Goal: Task Accomplishment & Management: Complete application form

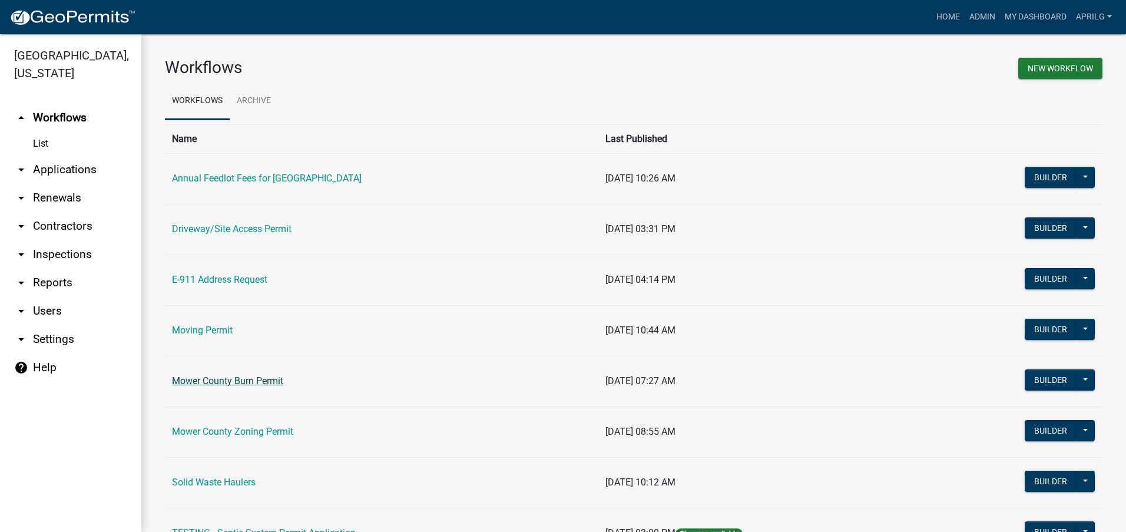
click at [248, 380] on link "Mower County Burn Permit" at bounding box center [227, 380] width 111 height 11
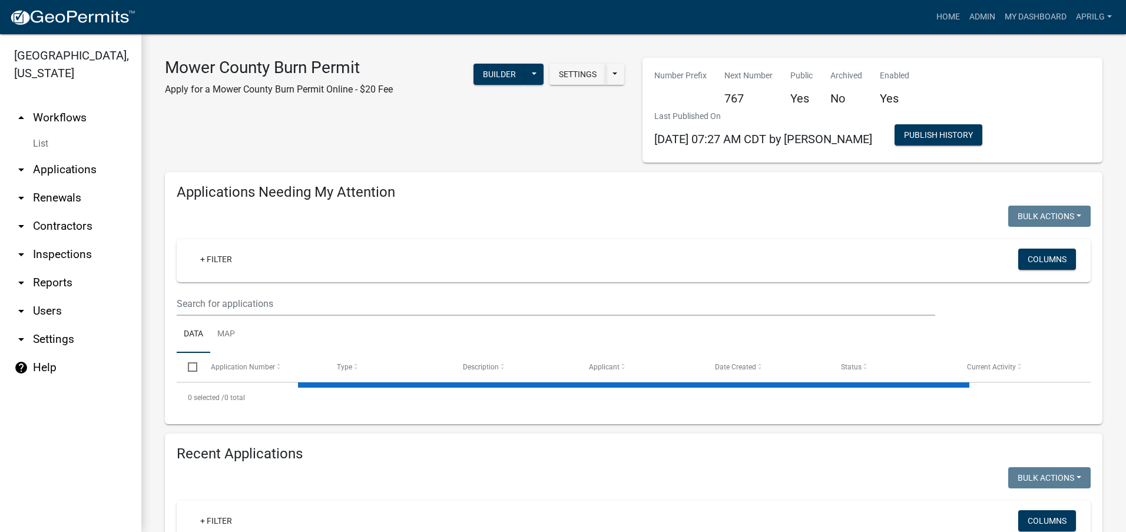
select select "1: 25"
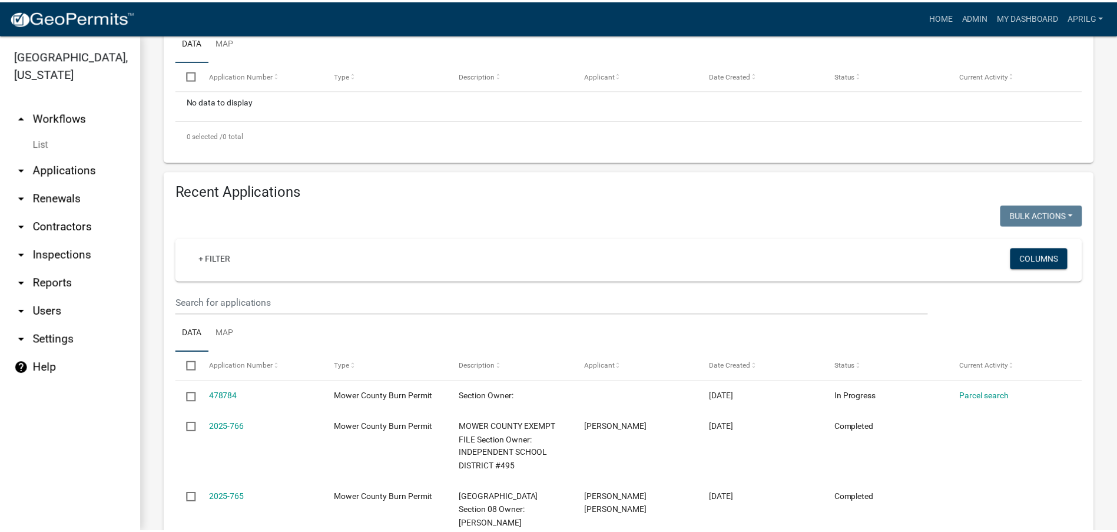
scroll to position [294, 0]
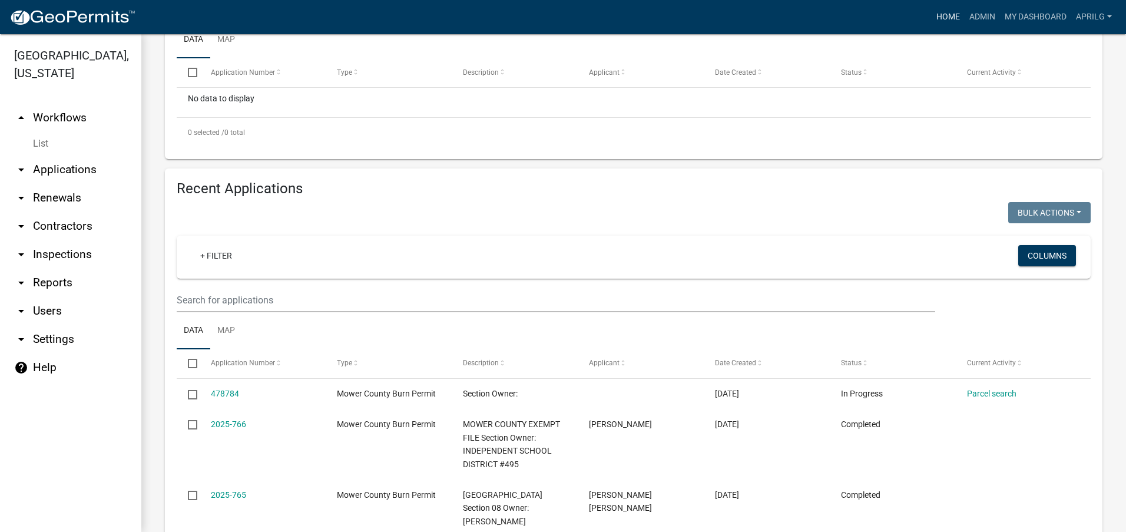
click at [948, 18] on link "Home" at bounding box center [948, 17] width 33 height 22
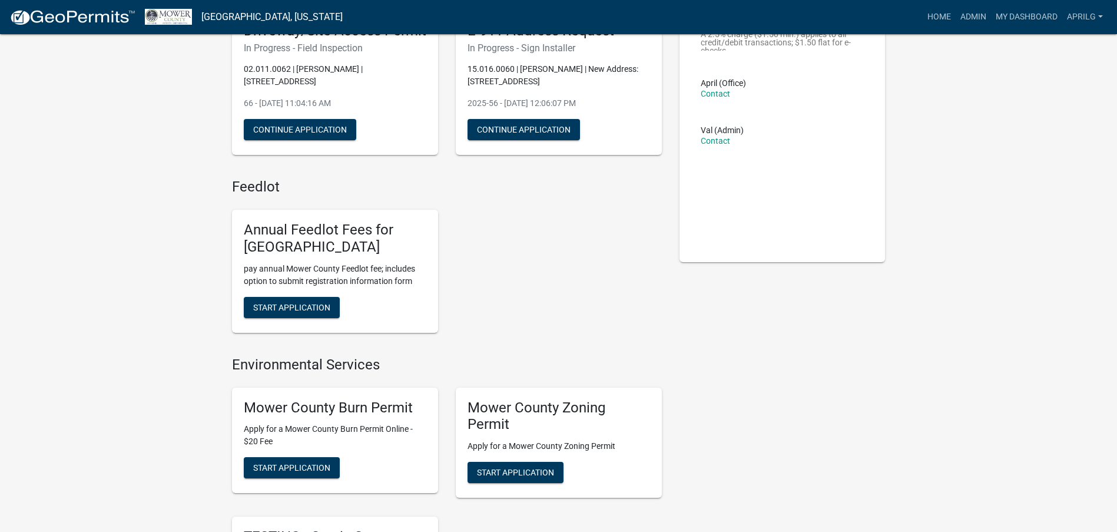
scroll to position [294, 0]
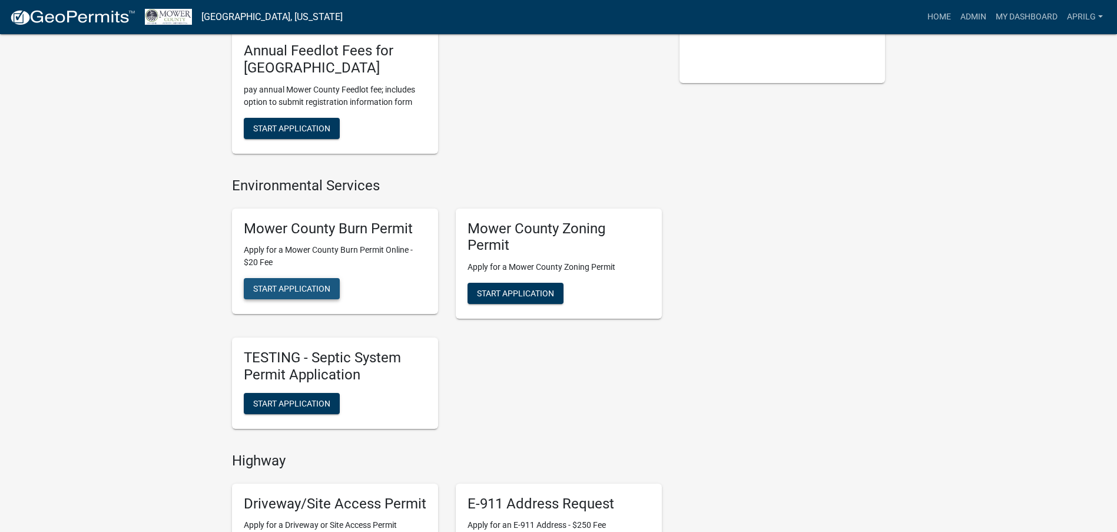
click at [286, 290] on span "Start Application" at bounding box center [291, 288] width 77 height 9
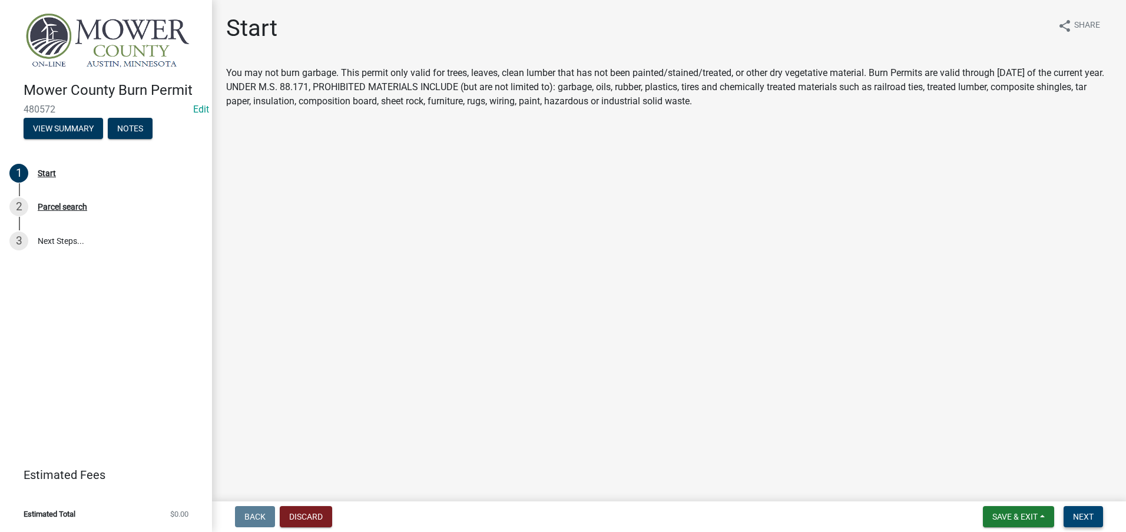
click at [1071, 508] on button "Next" at bounding box center [1083, 516] width 39 height 21
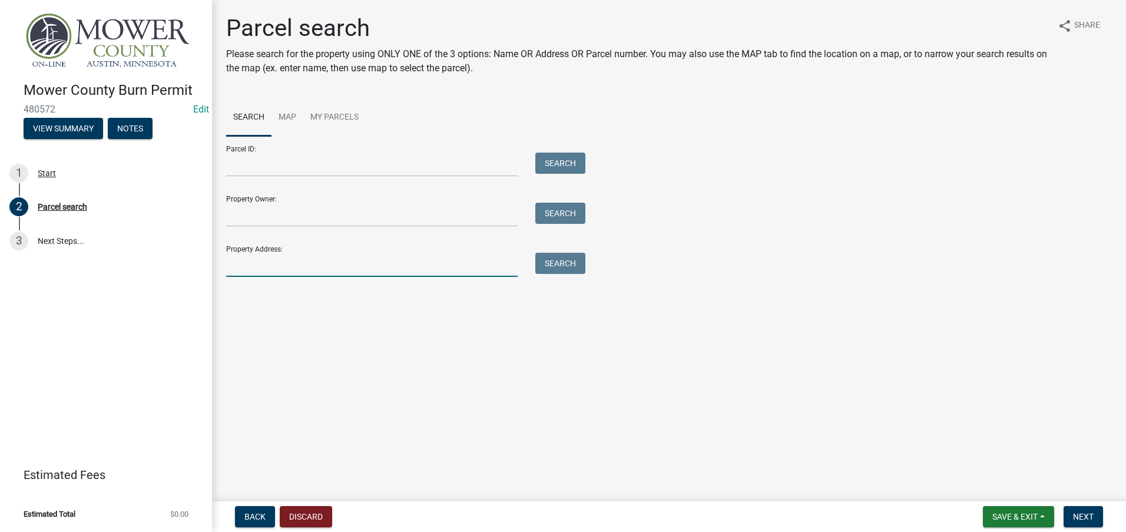
click at [241, 263] on input "Property Address:" at bounding box center [372, 265] width 292 height 24
type input "2416"
click at [572, 254] on button "Search" at bounding box center [560, 263] width 50 height 21
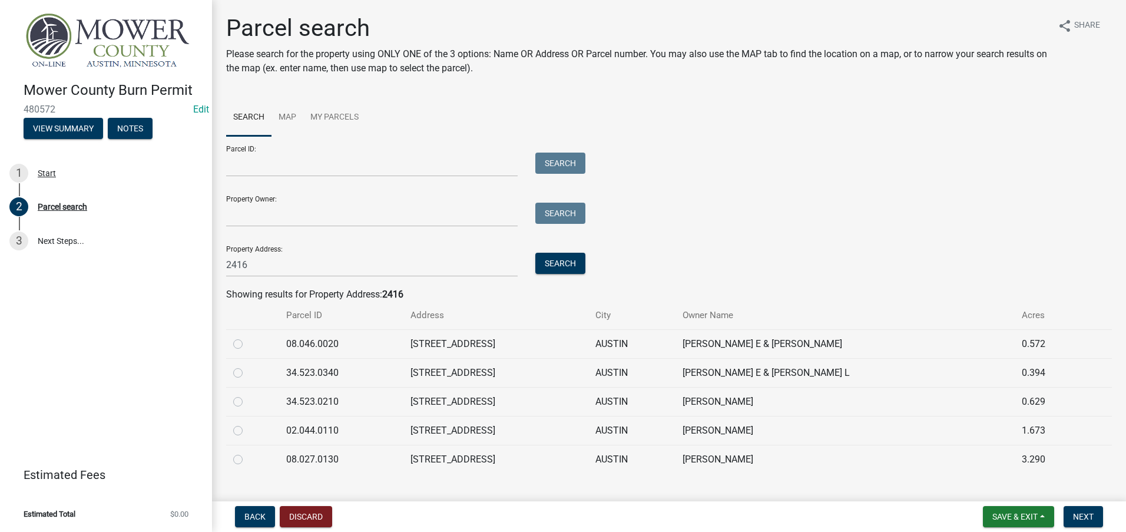
click at [247, 423] on label at bounding box center [247, 423] width 0 height 0
click at [247, 431] on input "radio" at bounding box center [251, 427] width 8 height 8
radio input "true"
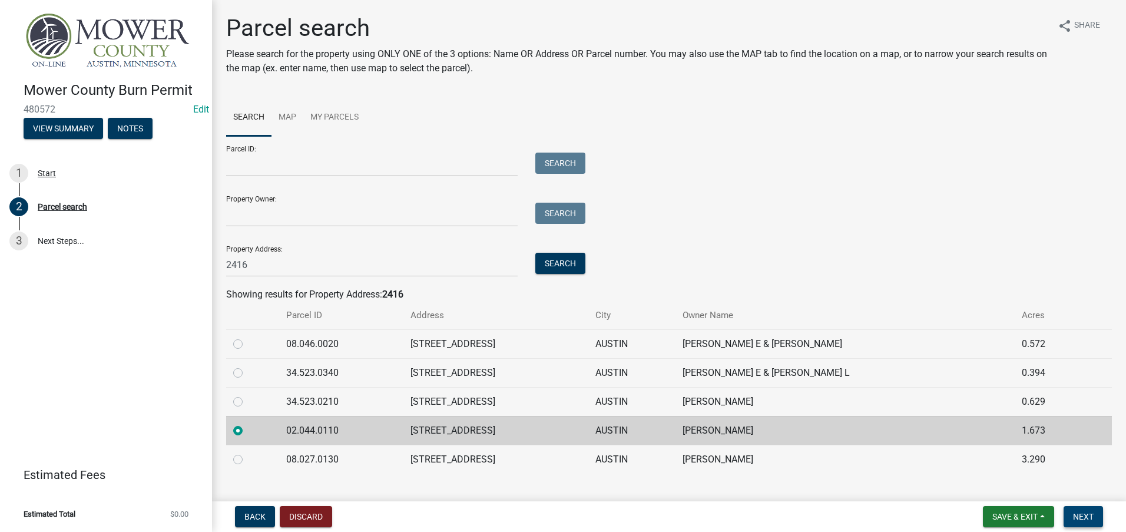
click at [1086, 509] on button "Next" at bounding box center [1083, 516] width 39 height 21
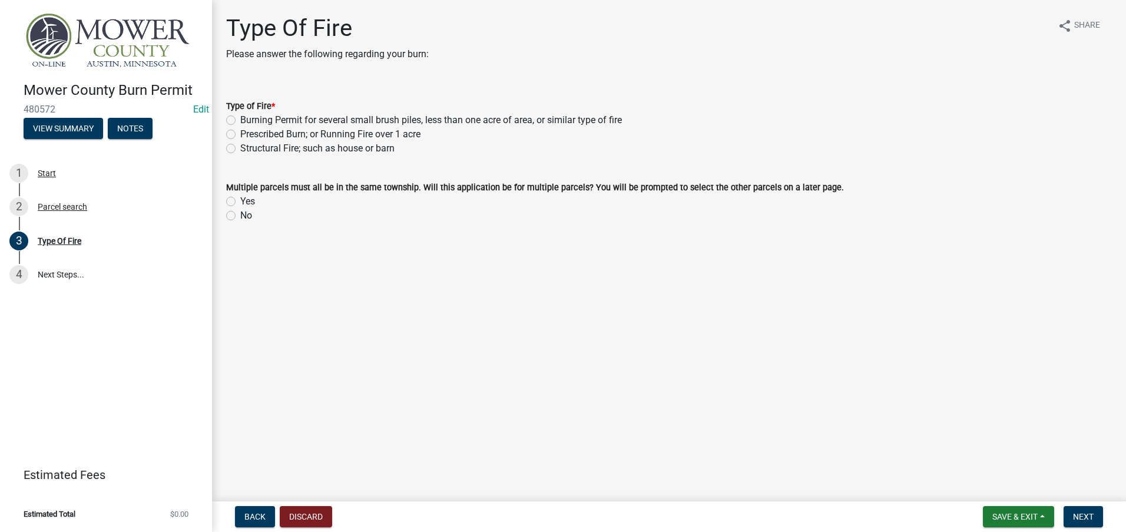
click at [240, 121] on label "Burning Permit for several small brush piles, less than one acre of area, or si…" at bounding box center [431, 120] width 382 height 14
click at [240, 121] on input "Burning Permit for several small brush piles, less than one acre of area, or si…" at bounding box center [244, 117] width 8 height 8
radio input "true"
click at [240, 217] on label "No" at bounding box center [246, 215] width 12 height 14
click at [240, 216] on input "No" at bounding box center [244, 212] width 8 height 8
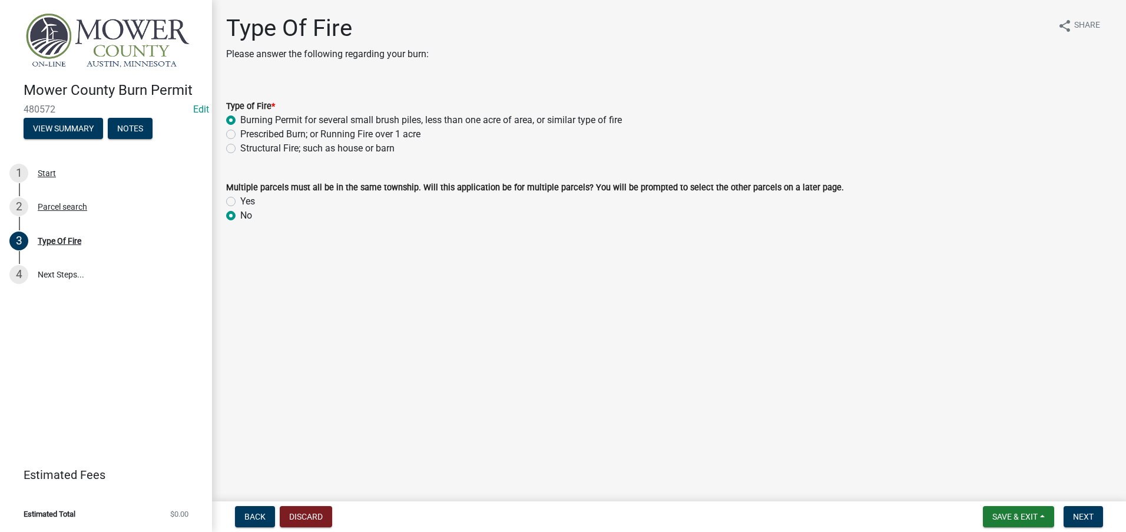
radio input "true"
click at [1076, 512] on span "Next" at bounding box center [1083, 516] width 21 height 9
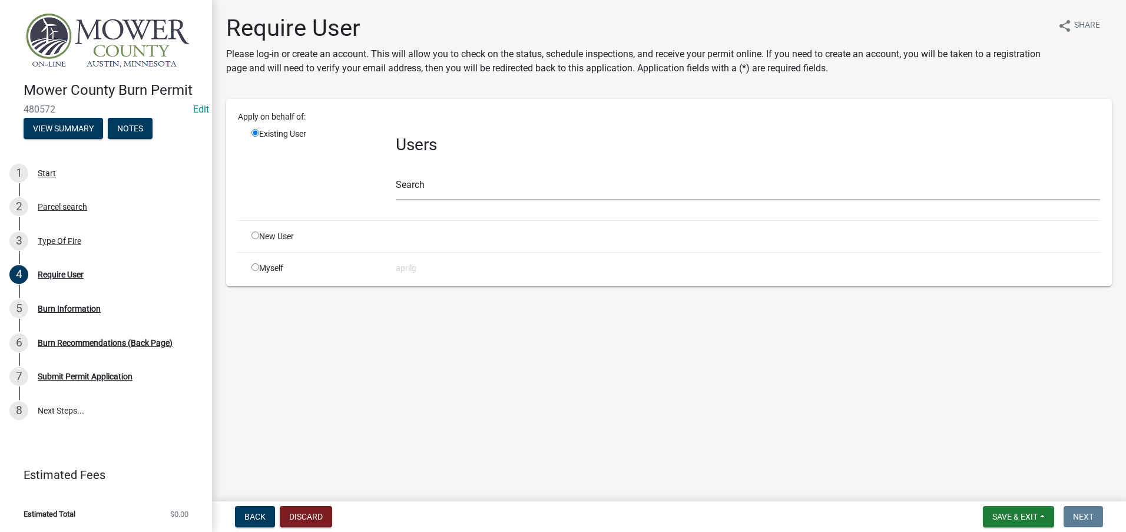
click at [257, 268] on input "radio" at bounding box center [255, 267] width 8 height 8
radio input "true"
radio input "false"
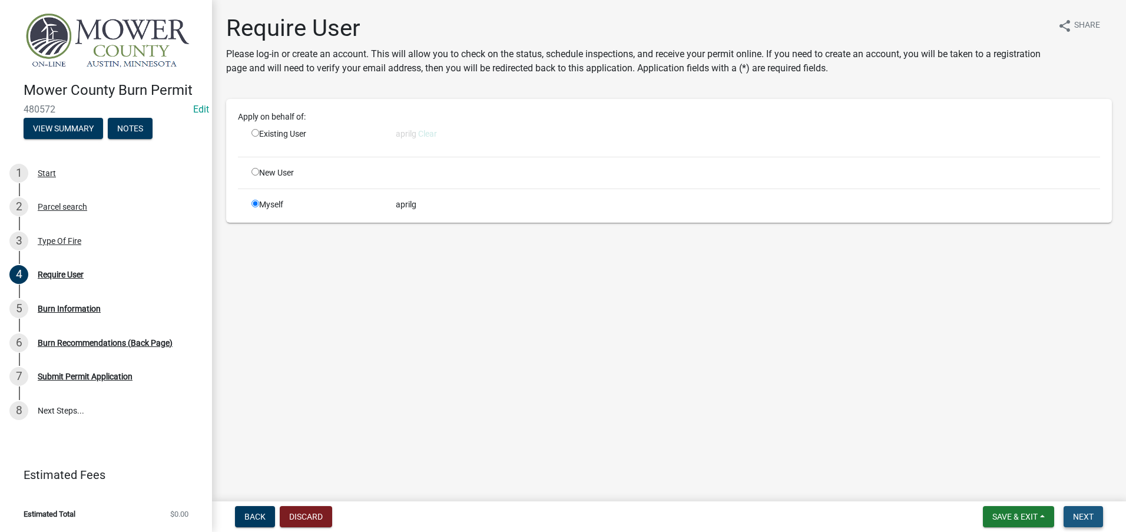
click at [1098, 518] on button "Next" at bounding box center [1083, 516] width 39 height 21
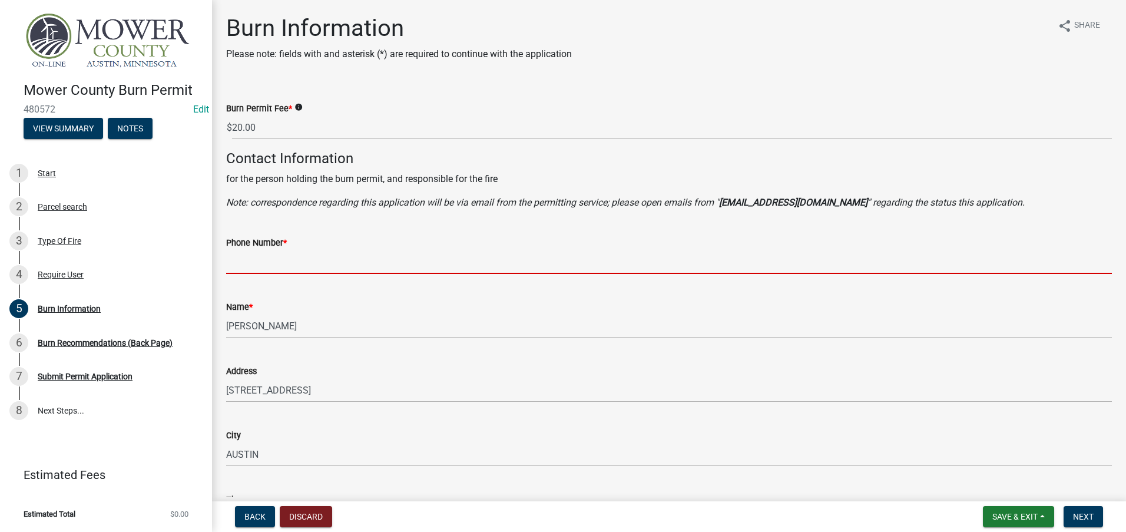
click at [254, 271] on input "Phone Number *" at bounding box center [669, 262] width 886 height 24
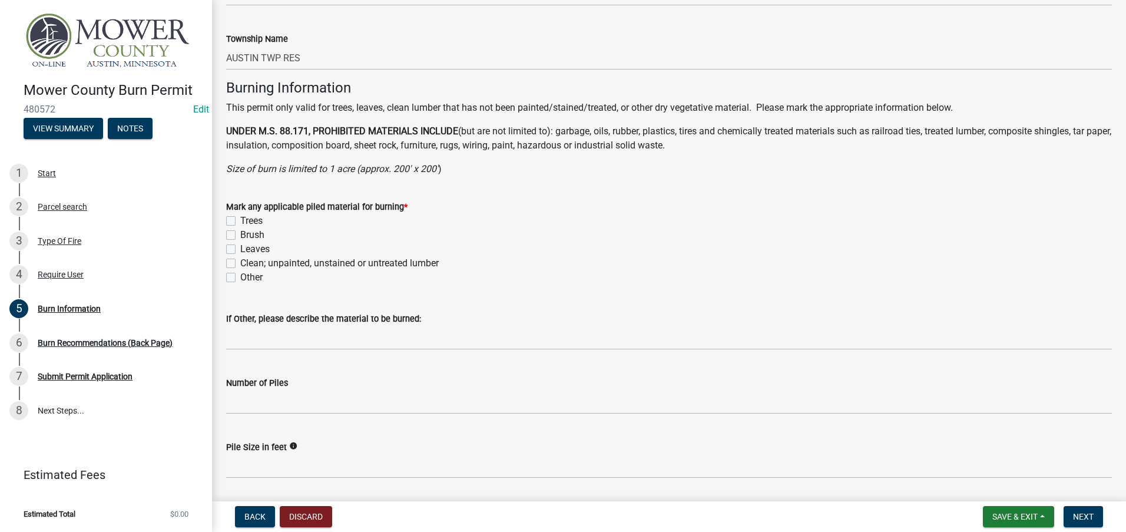
scroll to position [766, 0]
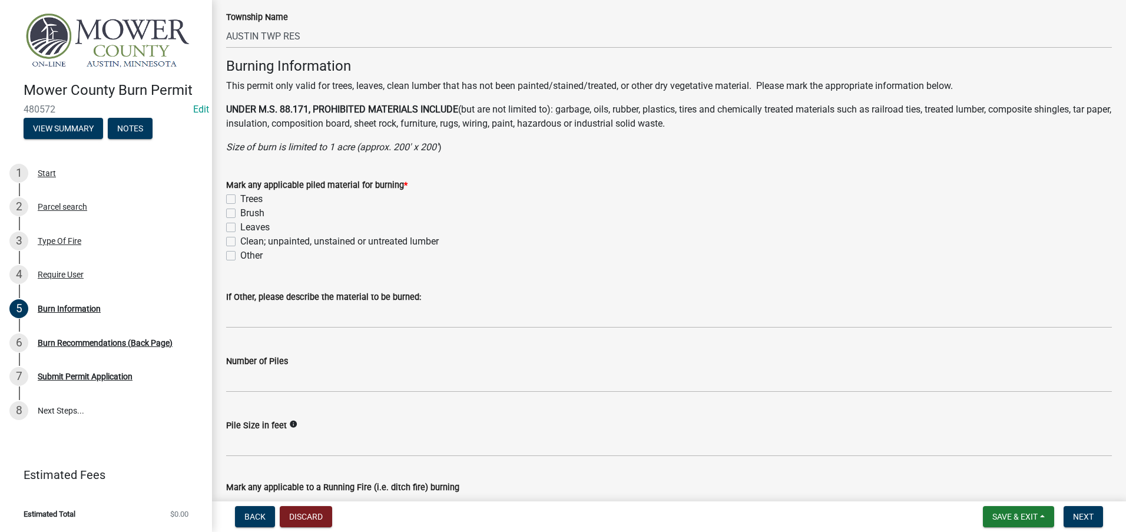
type input "507-440-4524"
click at [240, 194] on label "Trees" at bounding box center [251, 199] width 22 height 14
click at [240, 194] on input "Trees" at bounding box center [244, 196] width 8 height 8
checkbox input "true"
checkbox input "false"
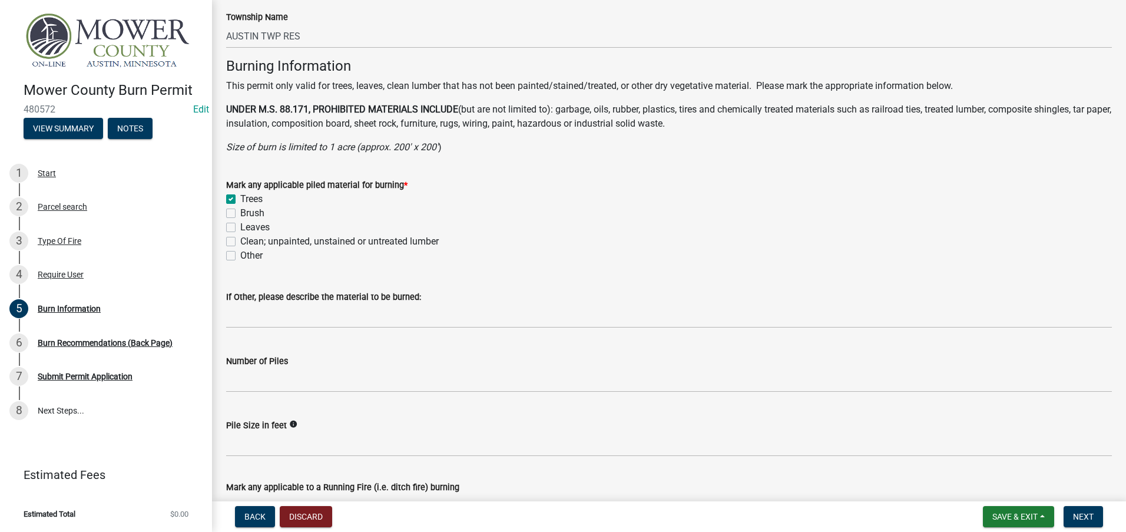
checkbox input "false"
click at [240, 215] on label "Brush" at bounding box center [252, 213] width 24 height 14
click at [240, 214] on input "Brush" at bounding box center [244, 210] width 8 height 8
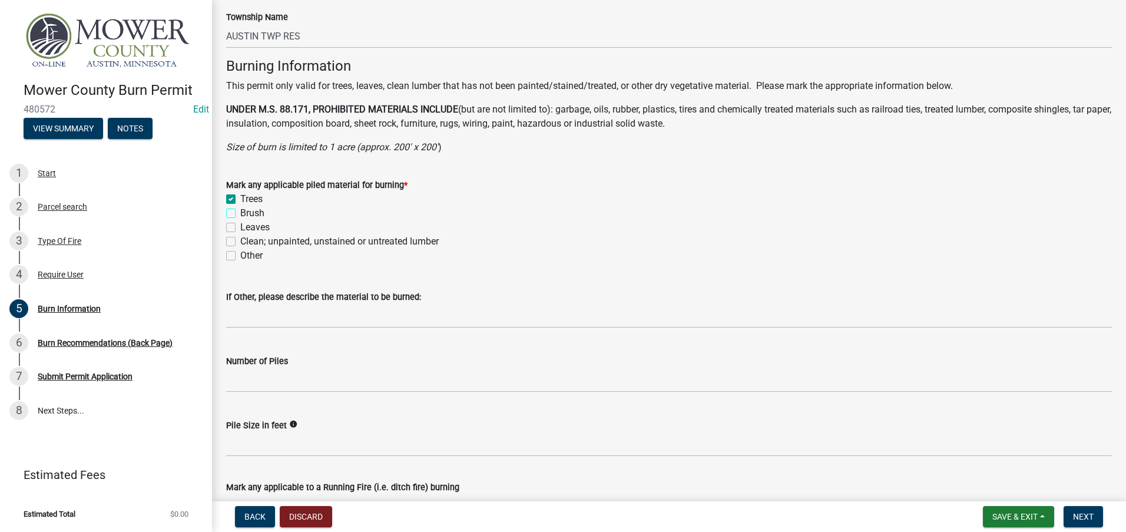
checkbox input "true"
checkbox input "false"
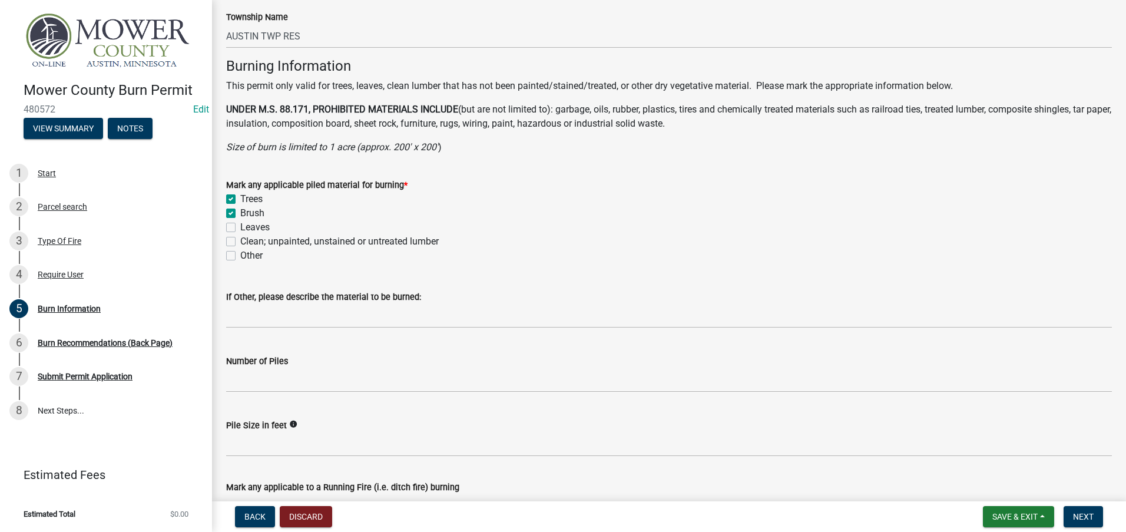
checkbox input "false"
click at [240, 227] on label "Leaves" at bounding box center [254, 227] width 29 height 14
click at [240, 227] on input "Leaves" at bounding box center [244, 224] width 8 height 8
checkbox input "true"
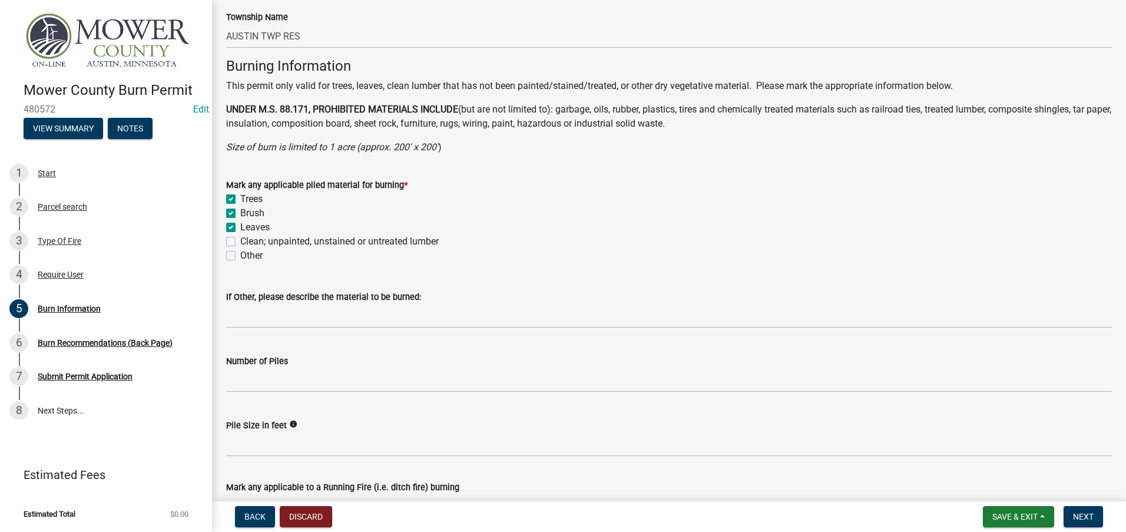
checkbox input "true"
checkbox input "false"
click at [1091, 513] on span "Next" at bounding box center [1083, 516] width 21 height 9
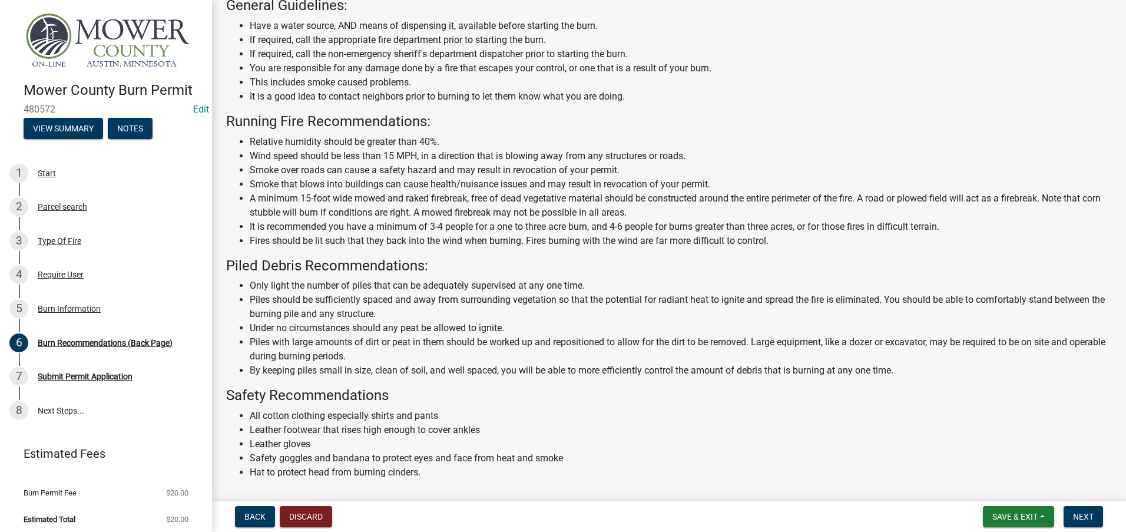
scroll to position [107, 0]
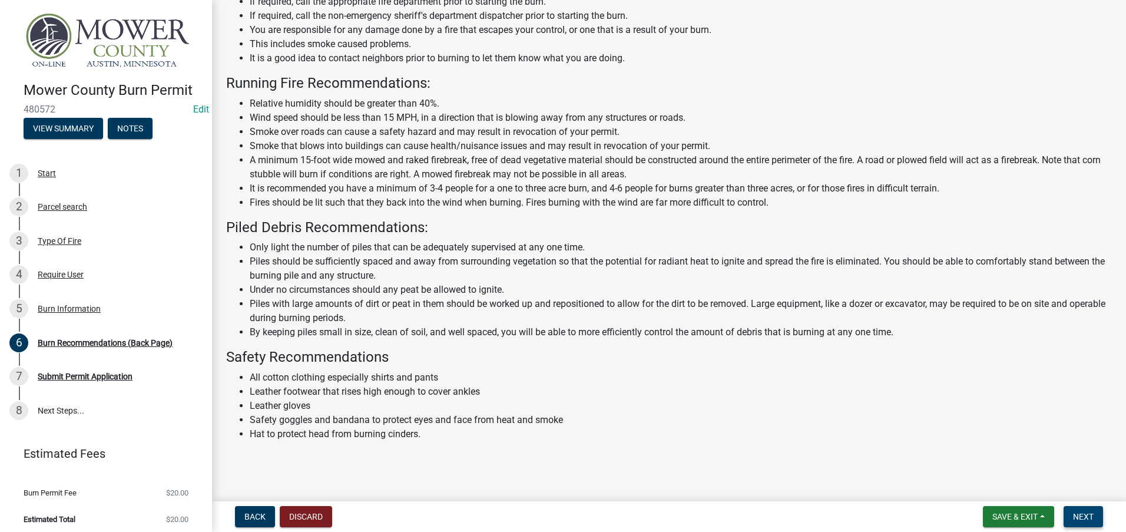
click at [1081, 518] on span "Next" at bounding box center [1083, 516] width 21 height 9
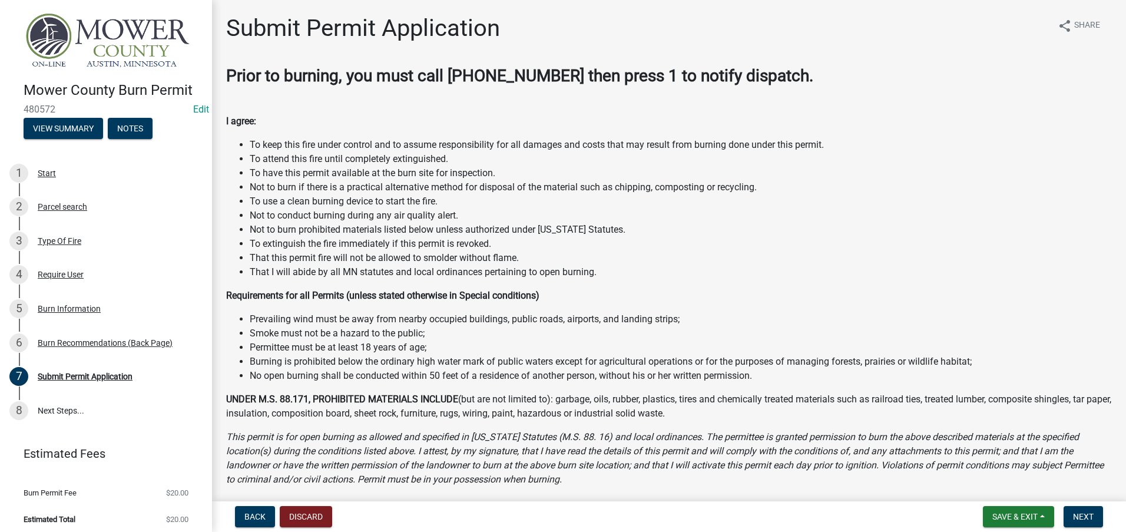
scroll to position [379, 0]
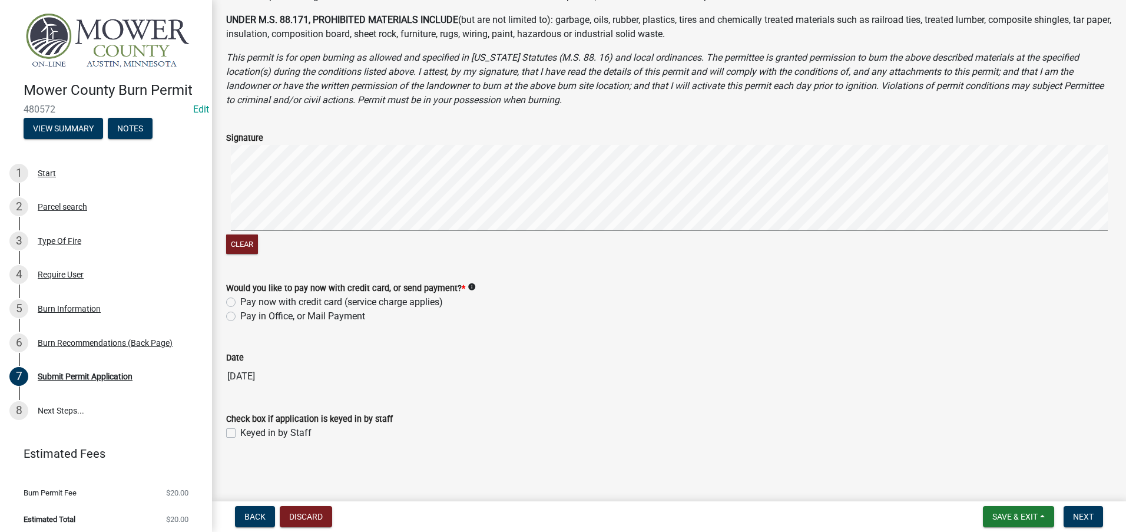
click at [239, 315] on div "Pay in Office, or Mail Payment" at bounding box center [669, 316] width 886 height 14
click at [226, 314] on div "Would you like to pay now with credit card, or send payment? * info Pay now wit…" at bounding box center [668, 295] width 903 height 57
click at [240, 318] on label "Pay in Office, or Mail Payment" at bounding box center [302, 316] width 125 height 14
click at [240, 317] on input "Pay in Office, or Mail Payment" at bounding box center [244, 313] width 8 height 8
radio input "true"
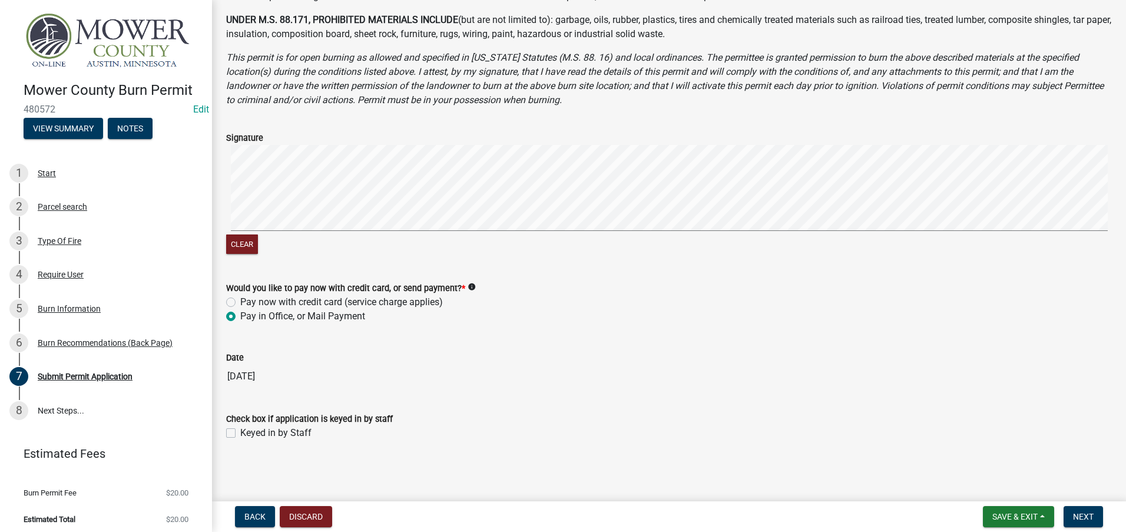
click at [240, 432] on label "Keyed in by Staff" at bounding box center [275, 433] width 71 height 14
click at [240, 432] on input "Keyed in by Staff" at bounding box center [244, 430] width 8 height 8
checkbox input "true"
click at [1088, 512] on span "Next" at bounding box center [1083, 516] width 21 height 9
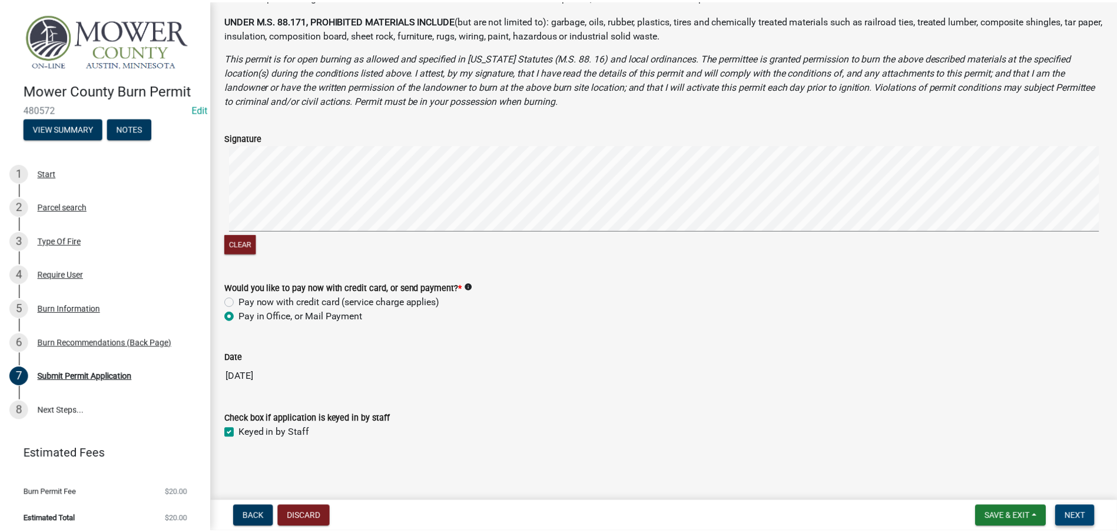
scroll to position [0, 0]
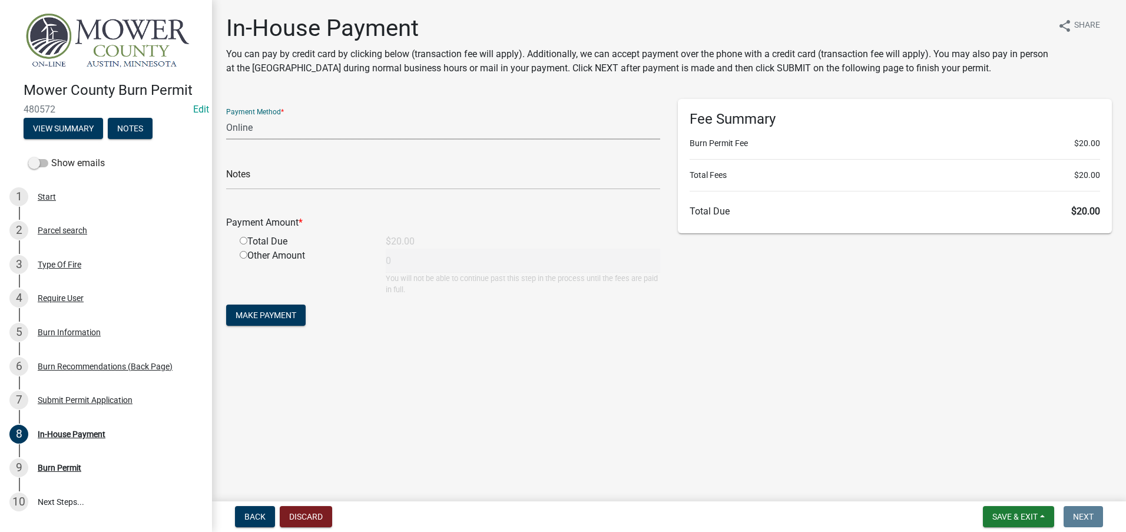
click at [253, 127] on select "Credit Card POS Check Cash Online" at bounding box center [443, 127] width 434 height 24
select select "0: 2"
click at [226, 115] on select "Credit Card POS Check Cash Online" at bounding box center [443, 127] width 434 height 24
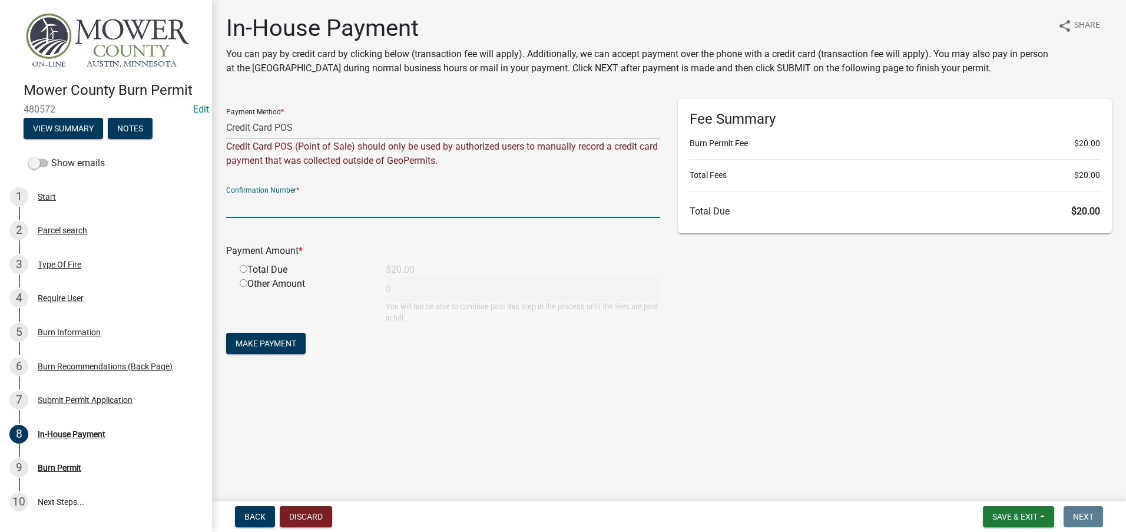
paste input "182744956"
type input "182744956"
click at [243, 271] on input "radio" at bounding box center [244, 269] width 8 height 8
radio input "true"
type input "20"
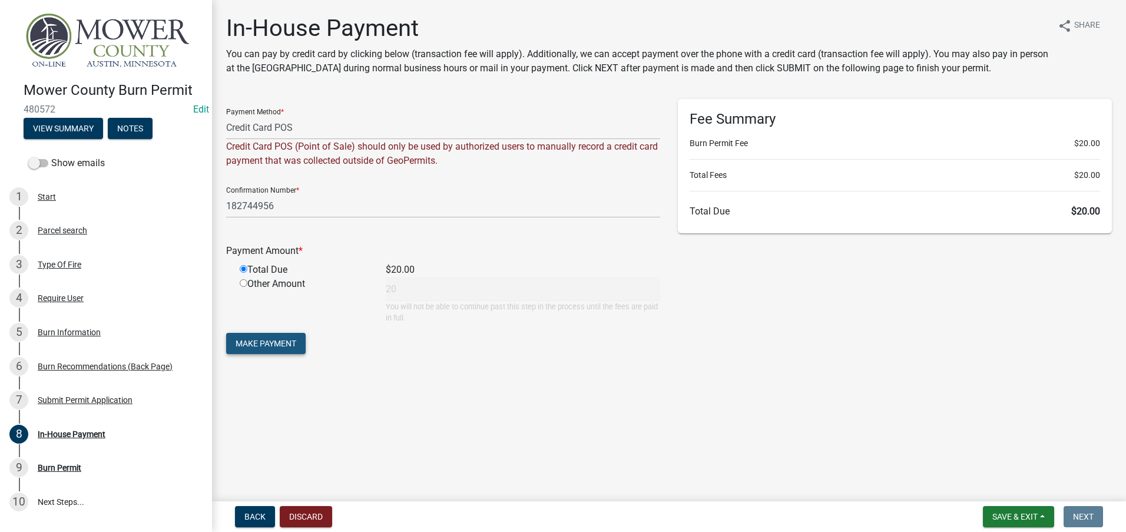
click at [266, 340] on span "Make Payment" at bounding box center [266, 343] width 61 height 9
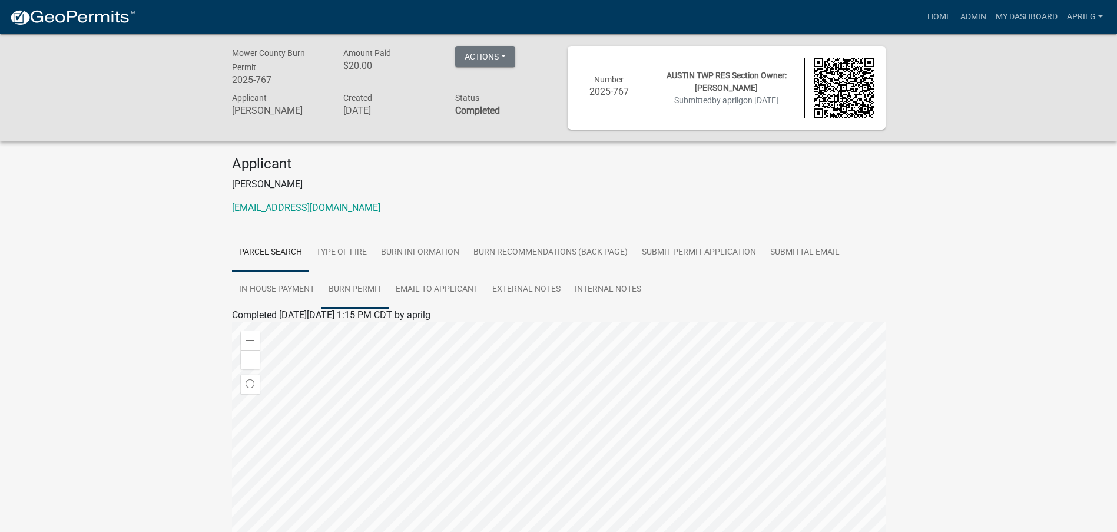
click at [366, 288] on link "Burn Permit" at bounding box center [355, 290] width 67 height 38
click at [255, 335] on div "Burn Permit" at bounding box center [558, 329] width 671 height 14
click at [264, 327] on link "Burn Permit" at bounding box center [256, 328] width 49 height 11
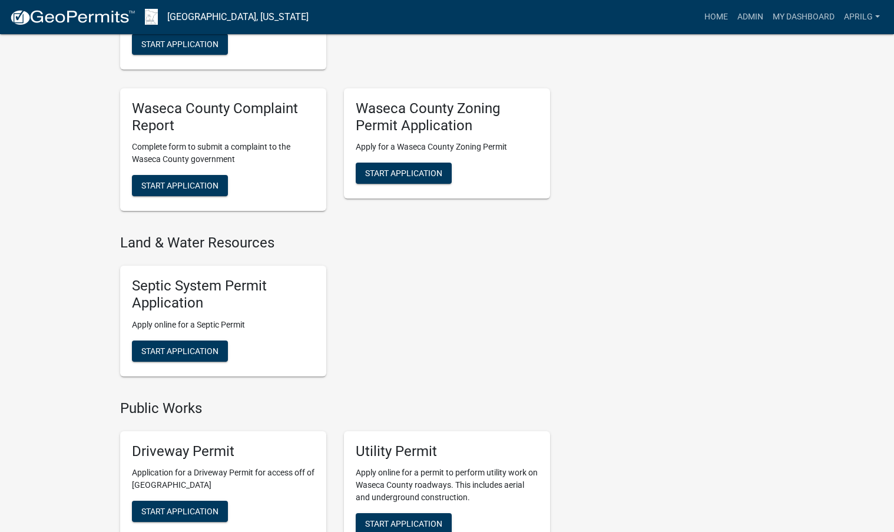
scroll to position [707, 0]
